Goal: Check status: Check status

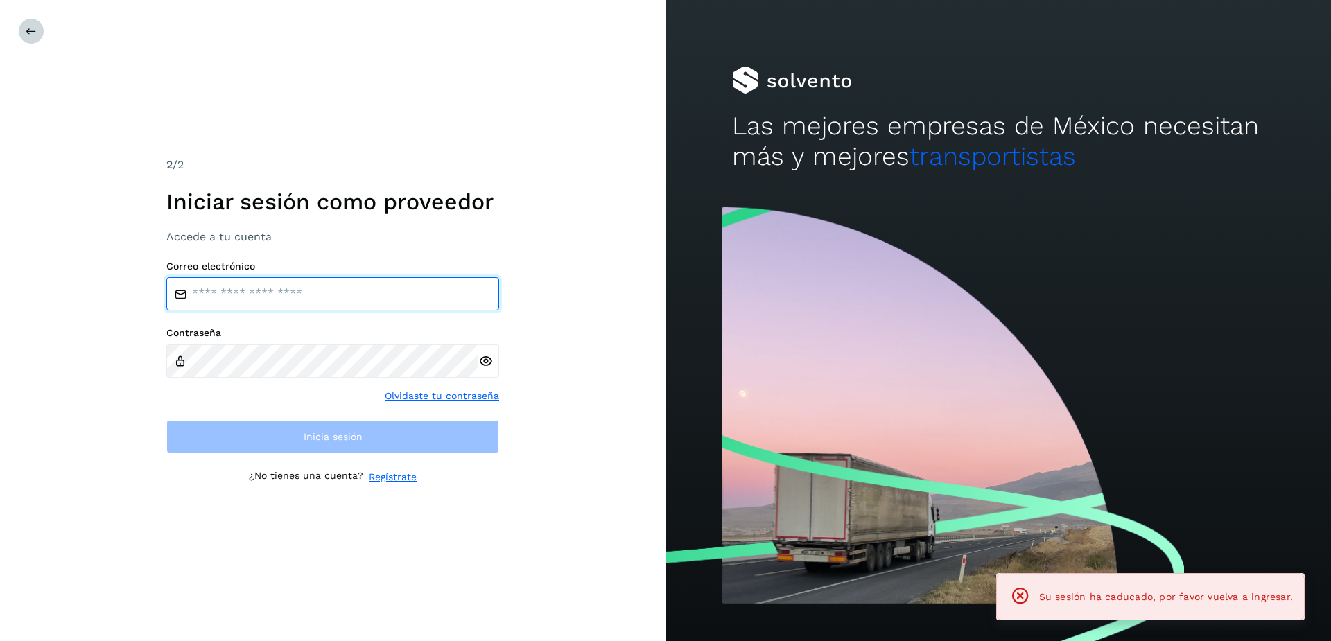
type input "**********"
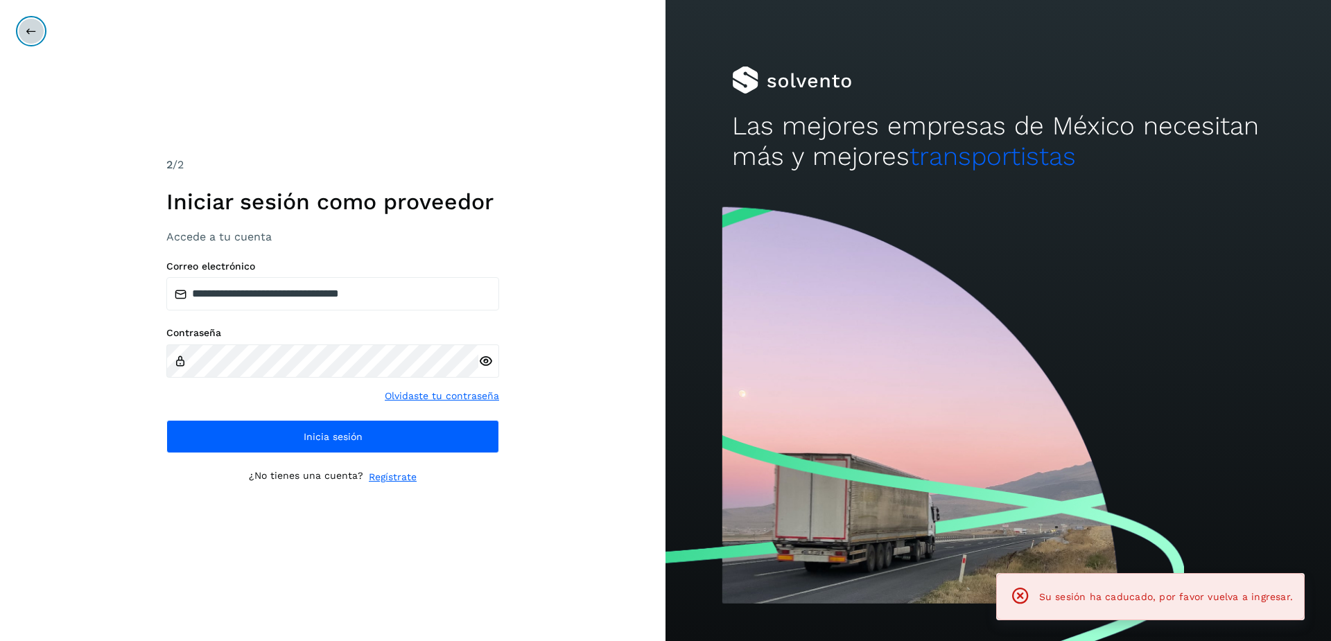
click at [26, 23] on button at bounding box center [31, 31] width 26 height 26
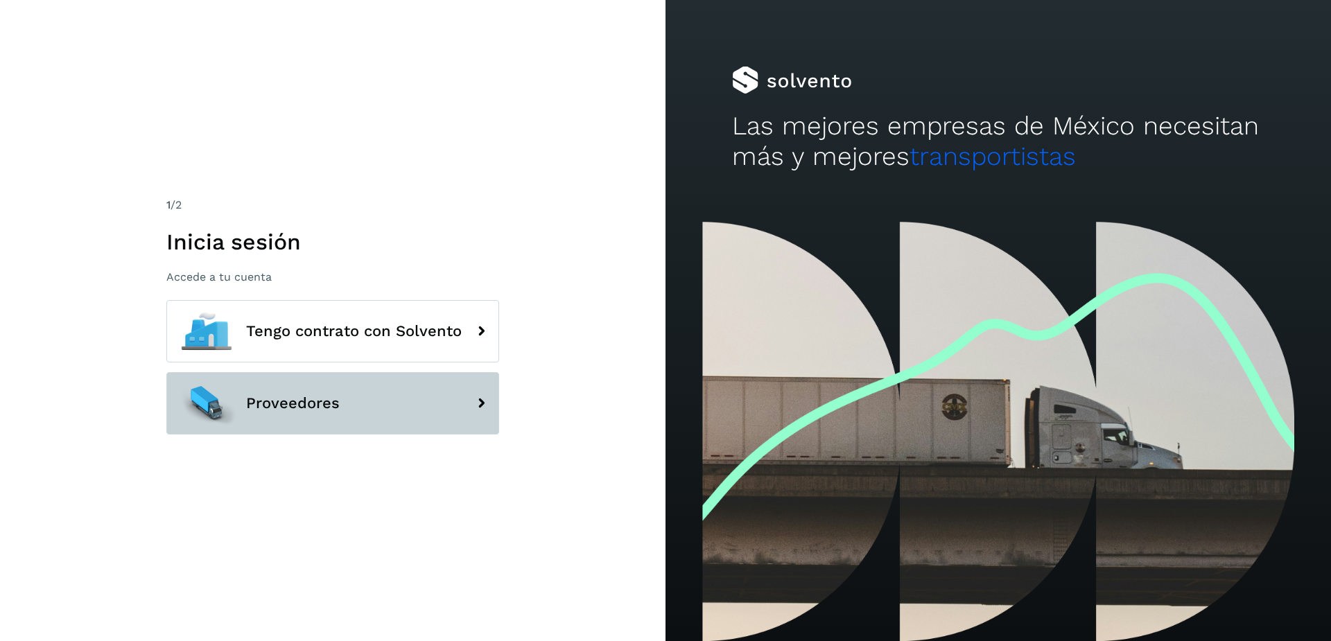
click at [378, 423] on button "Proveedores" at bounding box center [332, 403] width 333 height 62
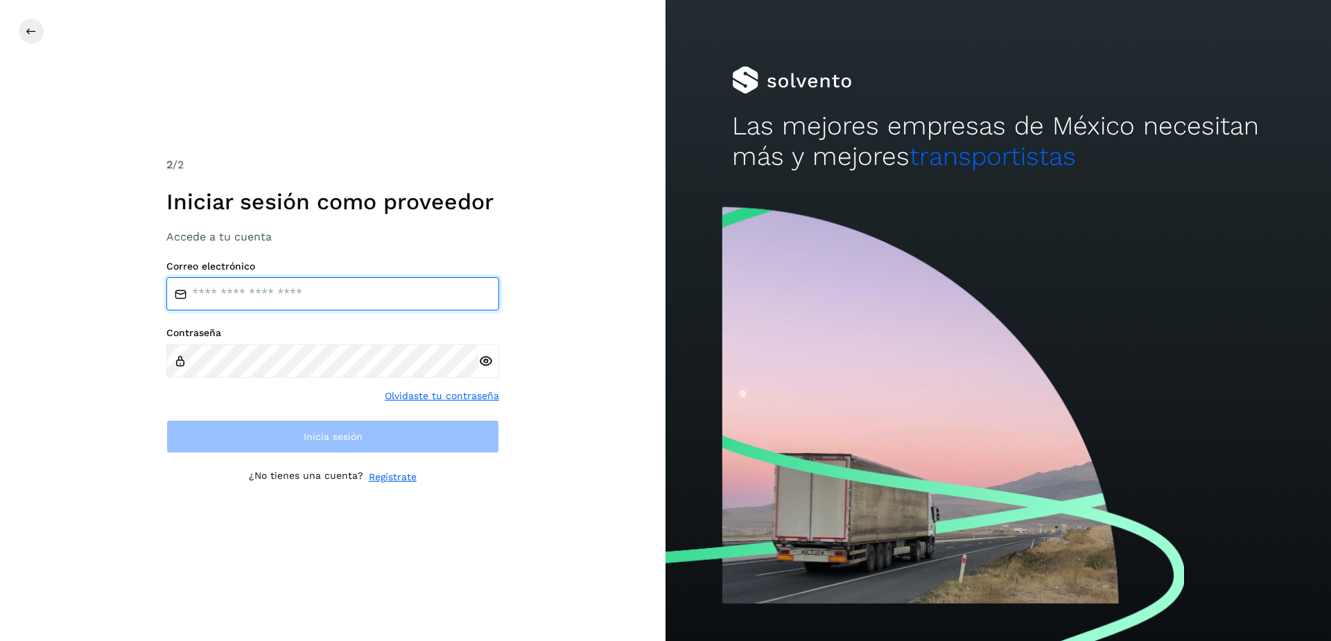
type input "**********"
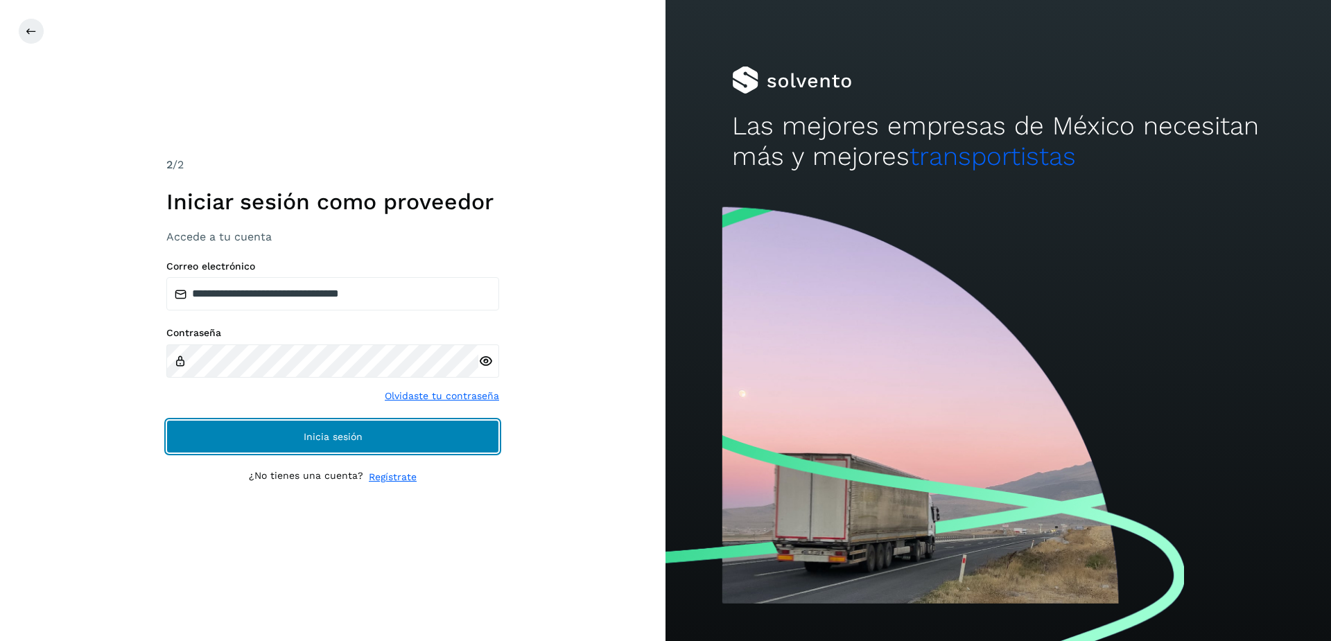
click at [375, 424] on button "Inicia sesión" at bounding box center [332, 436] width 333 height 33
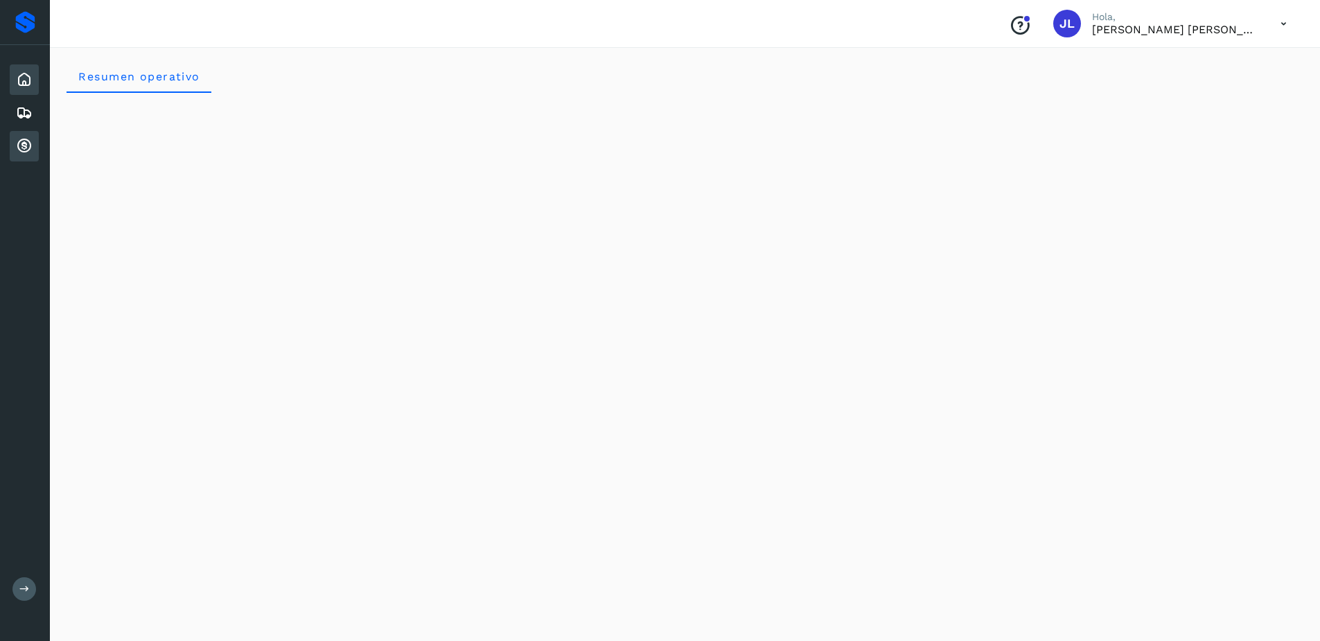
click at [30, 150] on icon at bounding box center [24, 146] width 17 height 17
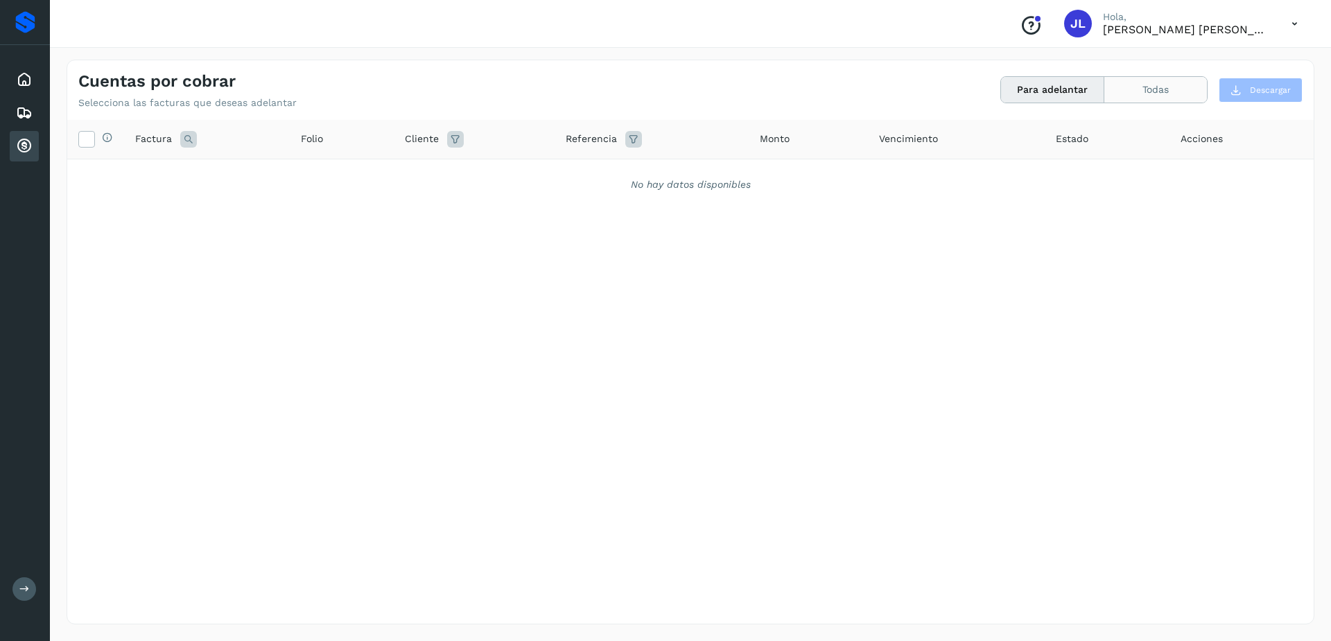
click at [1195, 92] on button "Todas" at bounding box center [1155, 90] width 103 height 26
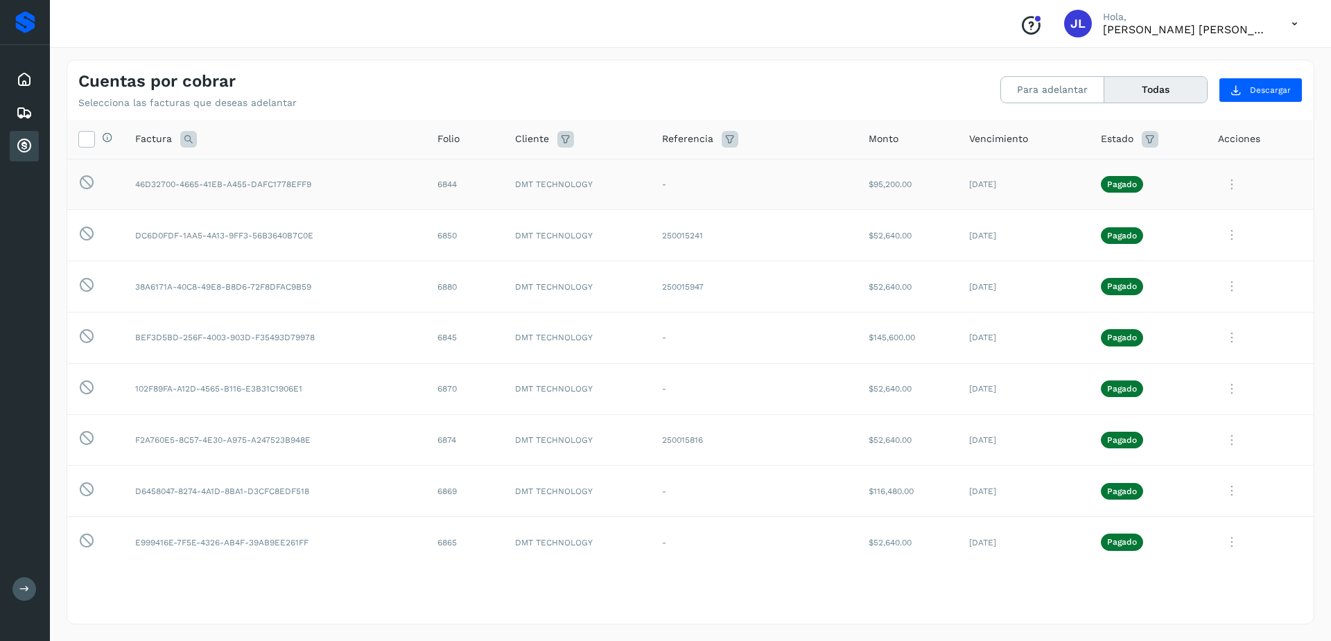
click at [1218, 184] on icon at bounding box center [1232, 184] width 28 height 28
click at [1177, 305] on button "CEP" at bounding box center [1219, 299] width 165 height 26
click at [1219, 190] on icon at bounding box center [1232, 184] width 28 height 28
click at [1170, 304] on button "CEP" at bounding box center [1219, 299] width 165 height 26
click at [1218, 184] on icon at bounding box center [1232, 184] width 28 height 28
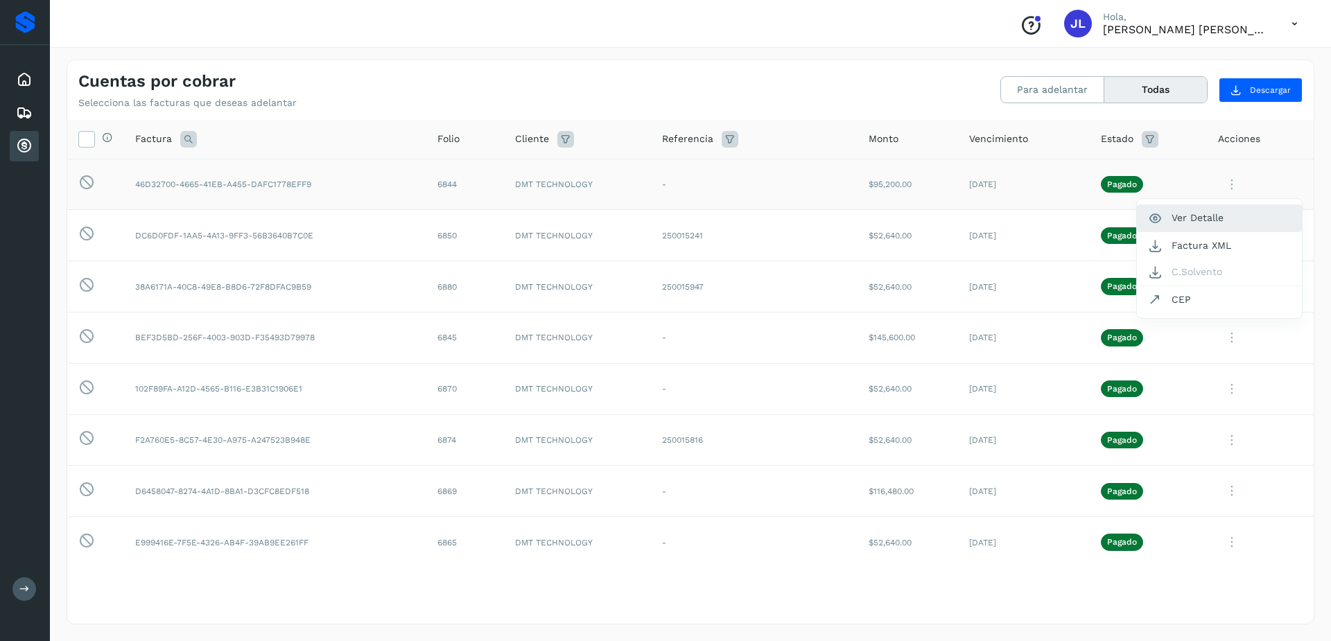
click at [1212, 218] on button "Ver Detalle" at bounding box center [1219, 217] width 165 height 27
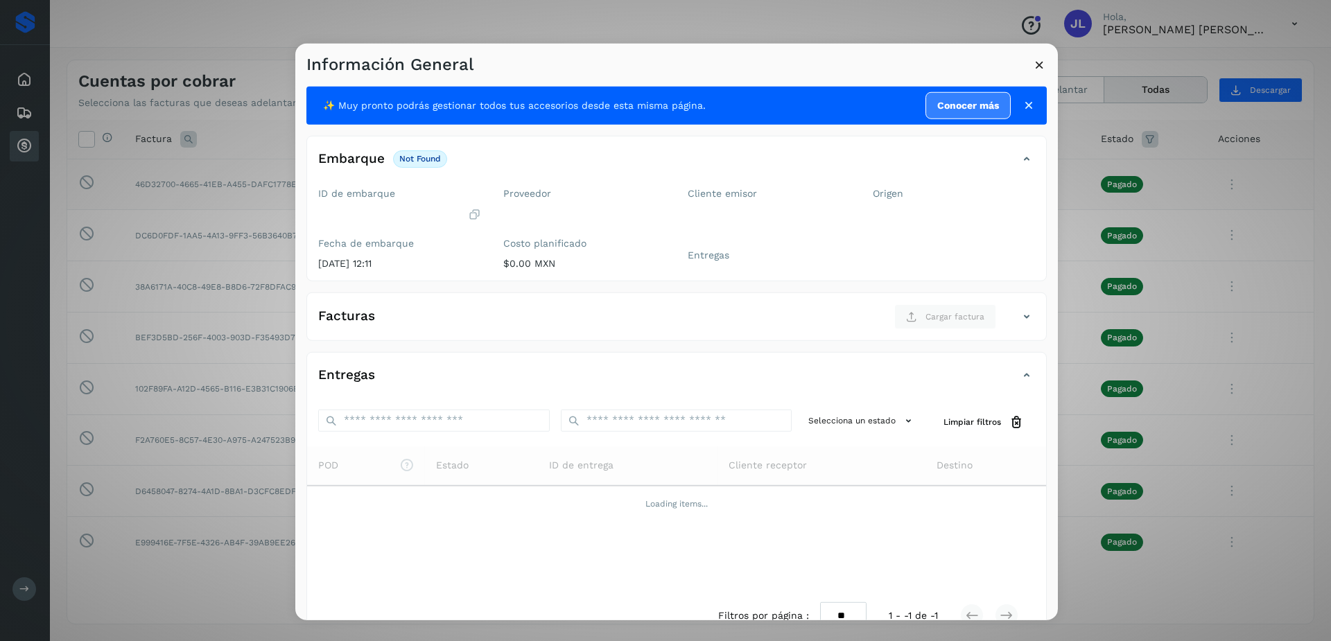
scroll to position [31, 0]
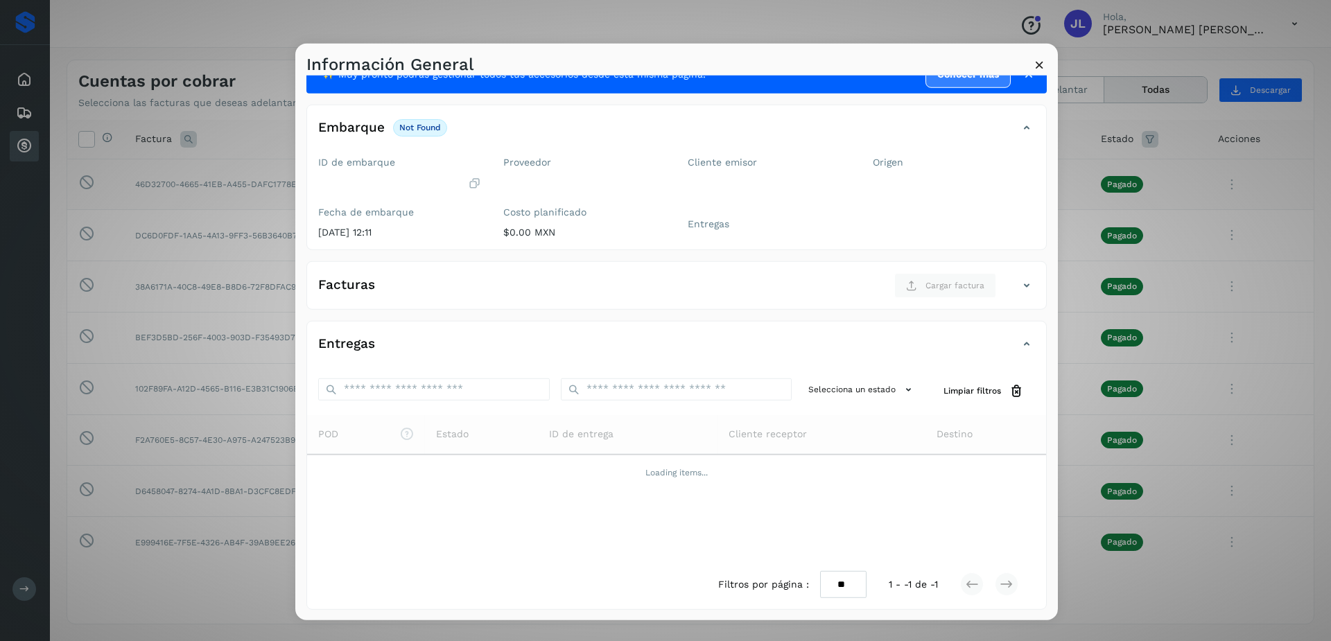
click at [1035, 63] on icon at bounding box center [1039, 64] width 15 height 15
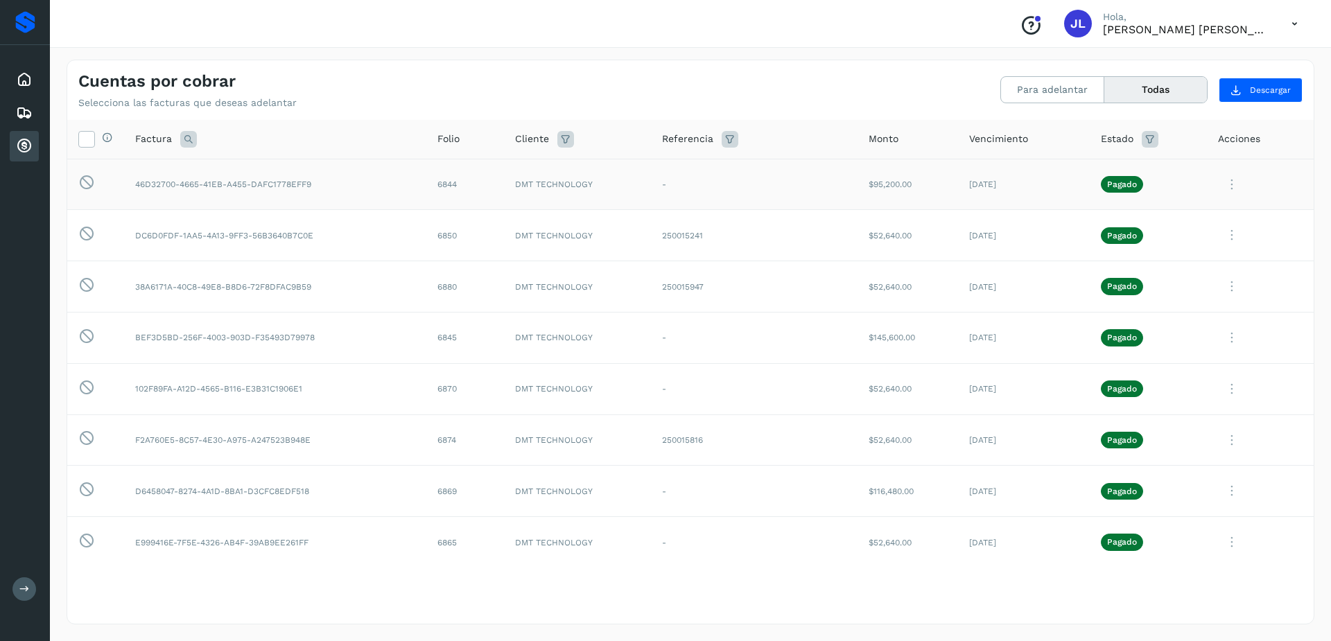
click at [1218, 186] on icon at bounding box center [1232, 184] width 28 height 28
click at [1216, 254] on button "Factura XML" at bounding box center [1219, 245] width 165 height 26
click at [1218, 178] on icon at bounding box center [1232, 184] width 28 height 28
click at [1218, 178] on div at bounding box center [665, 320] width 1331 height 641
click at [1221, 188] on icon at bounding box center [1232, 184] width 28 height 28
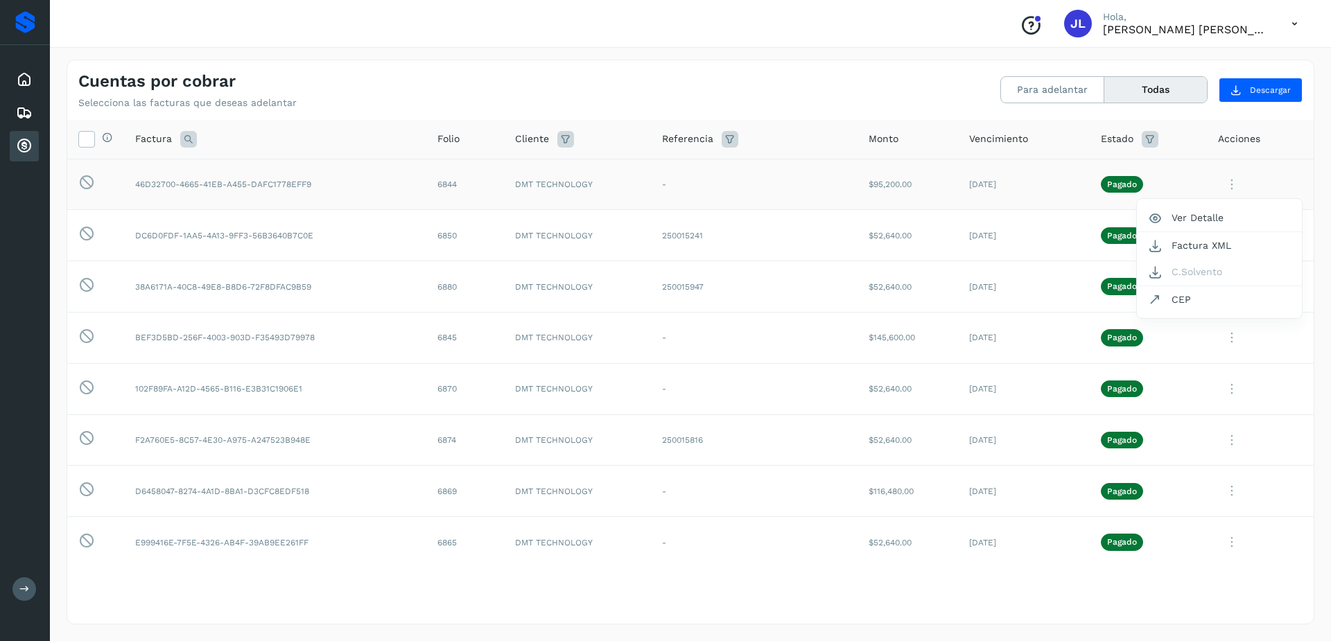
click at [1264, 161] on div at bounding box center [665, 320] width 1331 height 641
click at [1223, 234] on icon at bounding box center [1232, 235] width 28 height 28
click at [1220, 186] on div at bounding box center [665, 320] width 1331 height 641
click at [1222, 238] on icon at bounding box center [1232, 235] width 28 height 28
click at [1236, 219] on div at bounding box center [665, 320] width 1331 height 641
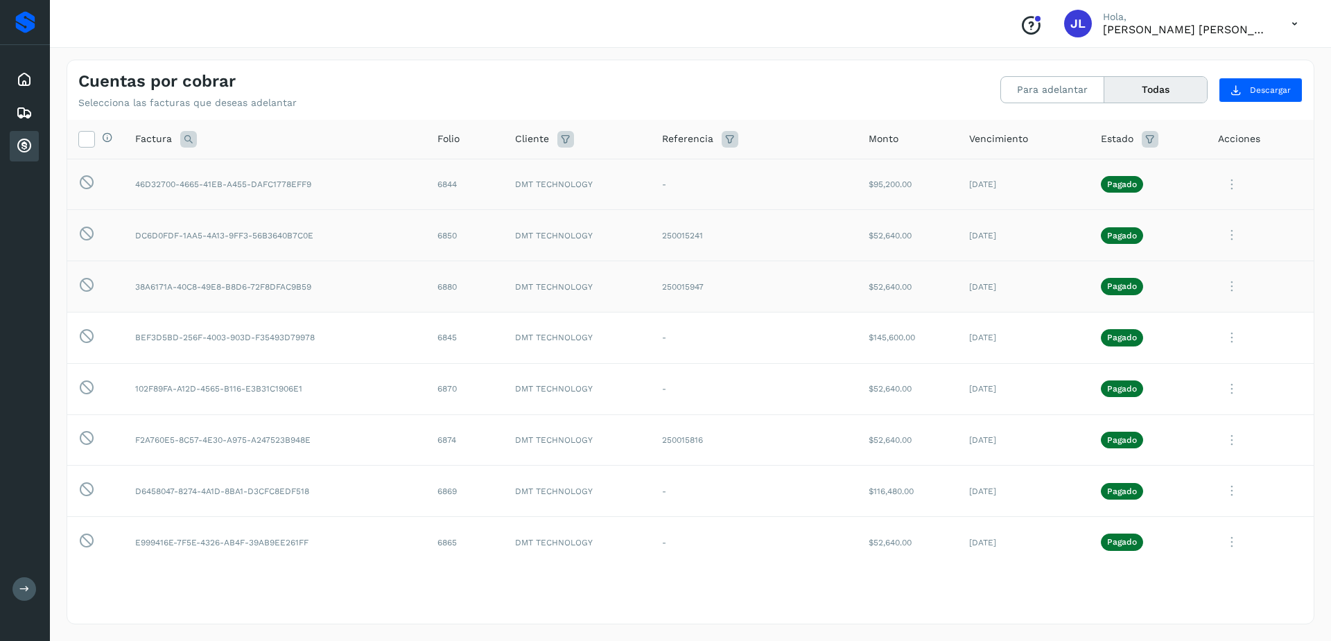
click at [1220, 282] on icon at bounding box center [1232, 286] width 28 height 28
click at [1193, 405] on button "CEP" at bounding box center [1219, 401] width 165 height 26
click at [1227, 189] on icon at bounding box center [1232, 184] width 28 height 28
click at [1166, 298] on button "CEP" at bounding box center [1219, 299] width 165 height 26
click at [1224, 242] on icon at bounding box center [1232, 235] width 28 height 28
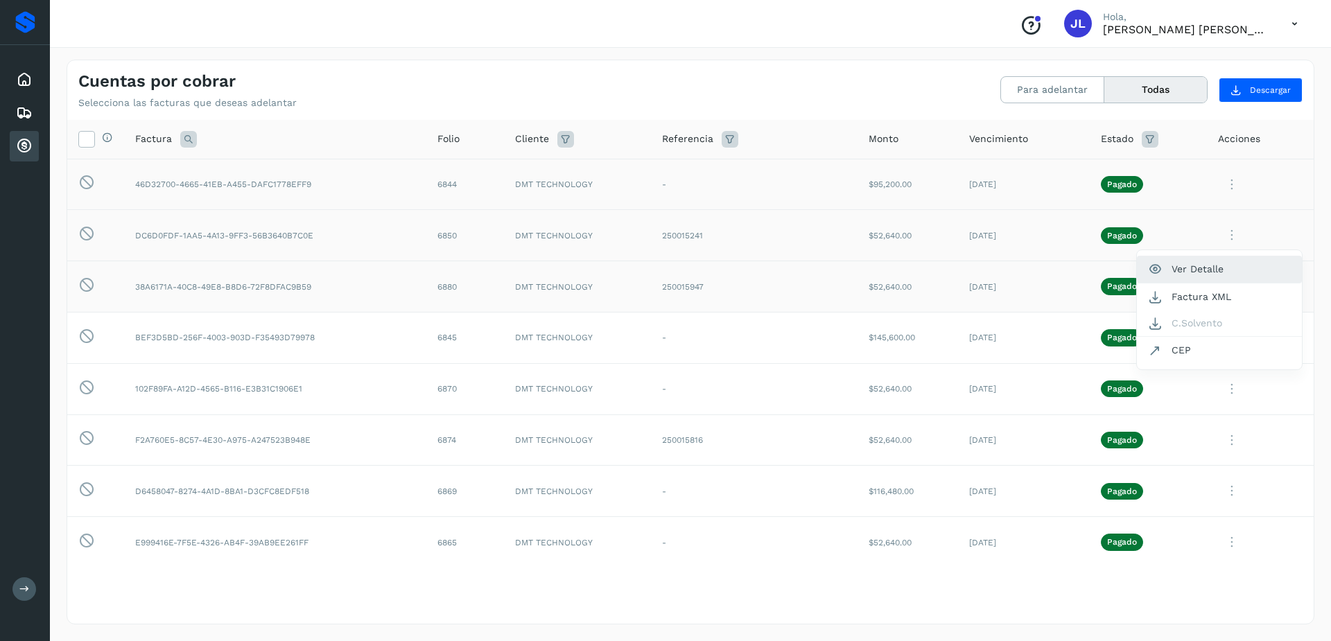
click at [1179, 268] on button "Ver Detalle" at bounding box center [1219, 269] width 165 height 27
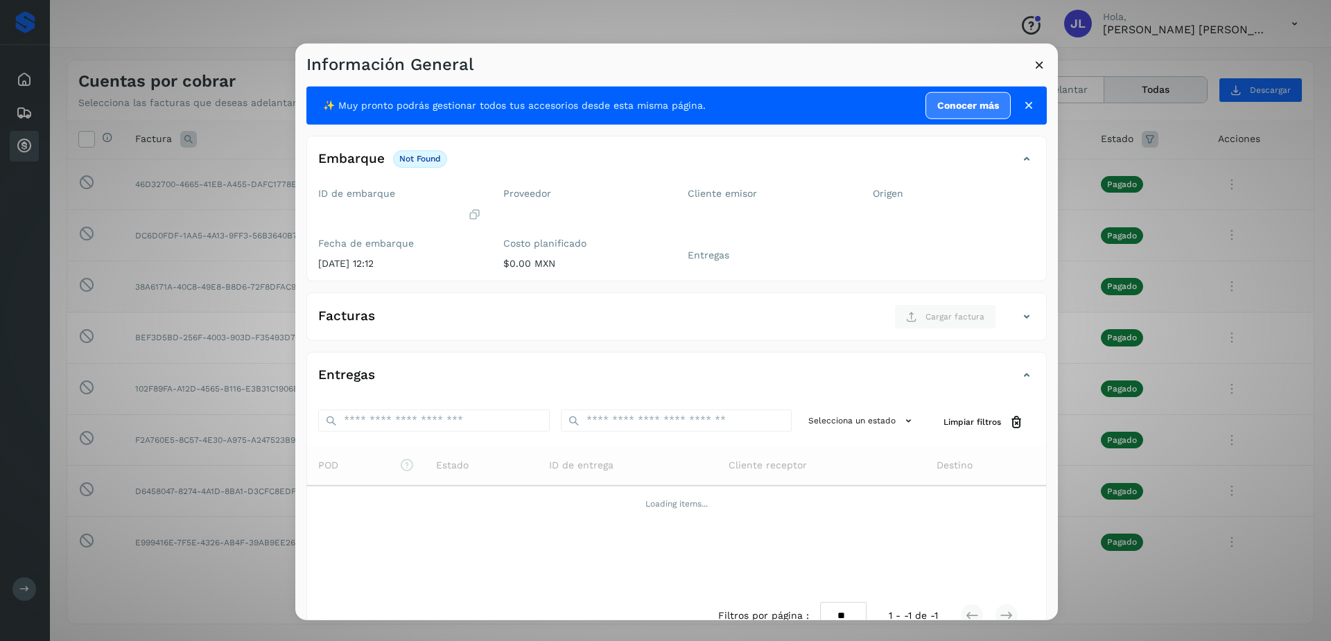
click at [1021, 107] on icon at bounding box center [1028, 105] width 14 height 14
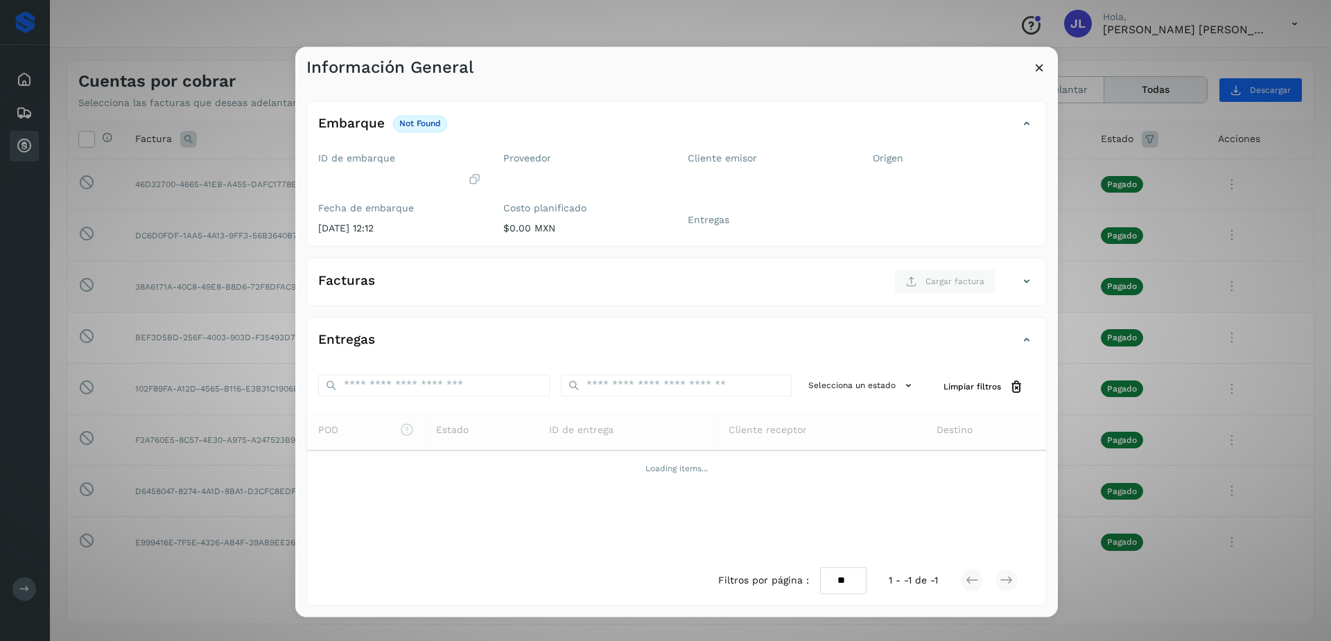
click at [1037, 68] on icon at bounding box center [1039, 67] width 15 height 15
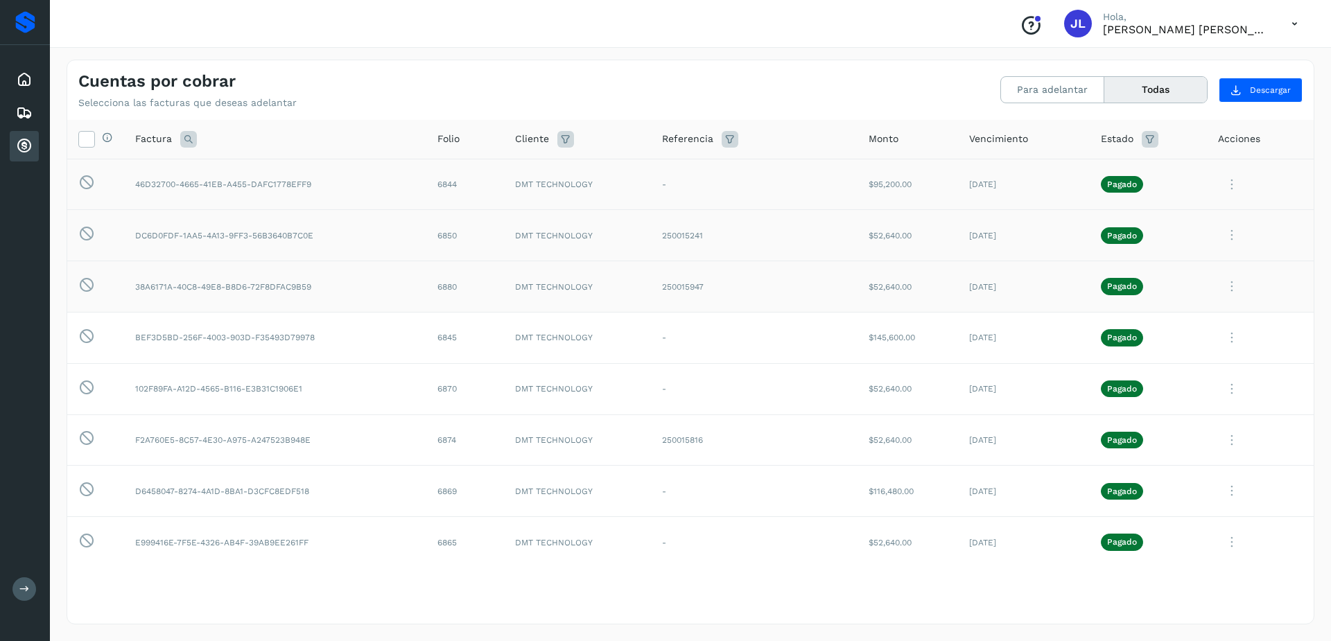
click at [1227, 228] on icon at bounding box center [1232, 235] width 28 height 28
click at [1180, 348] on button "CEP" at bounding box center [1219, 350] width 165 height 26
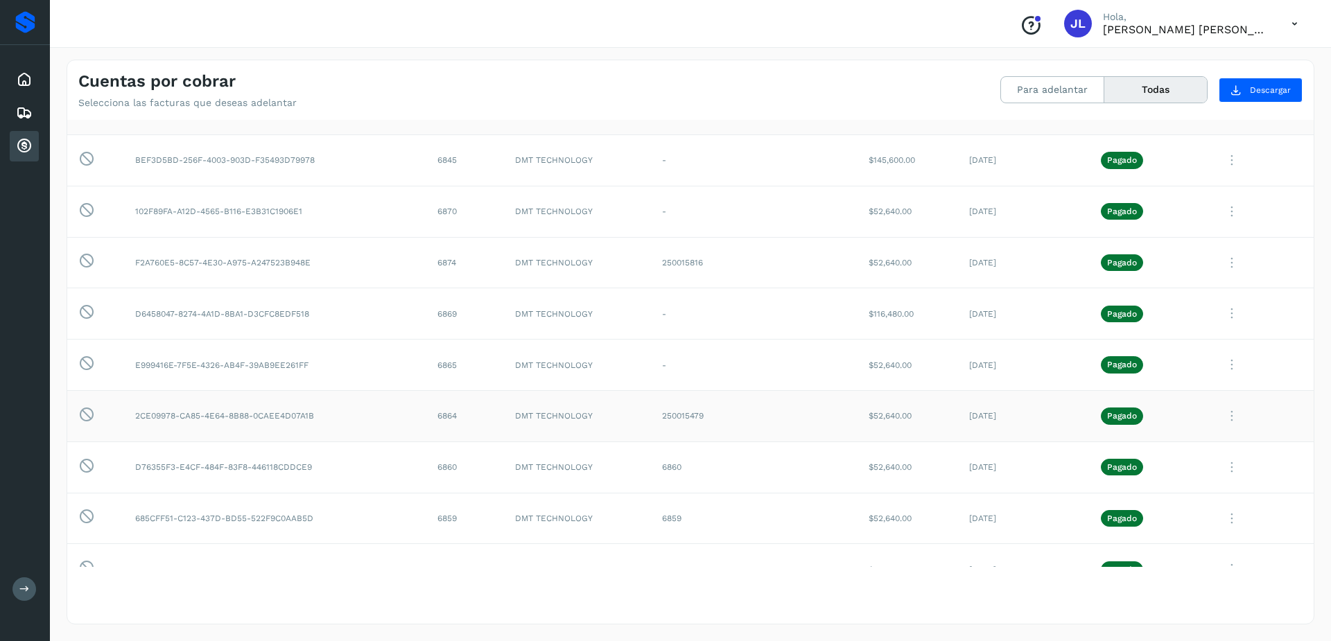
scroll to position [0, 0]
